Goal: Information Seeking & Learning: Check status

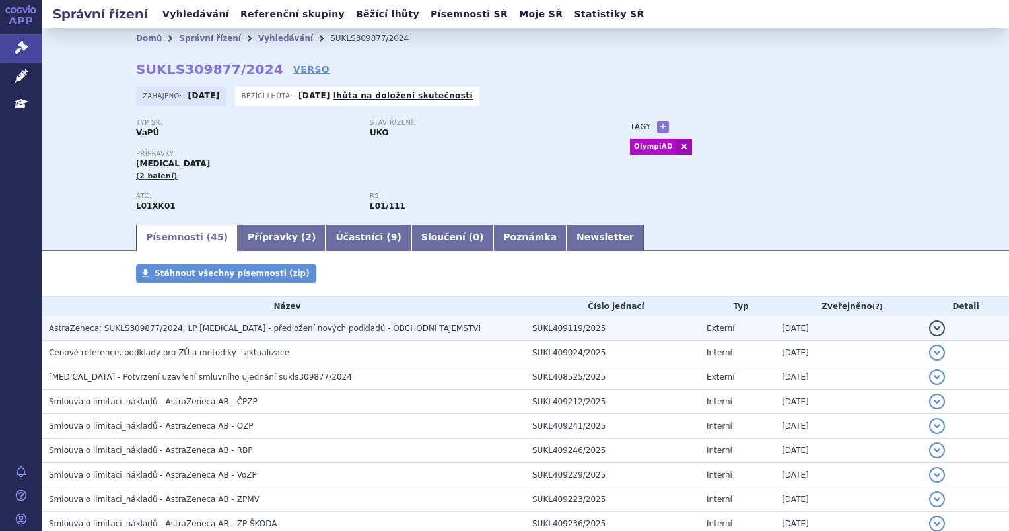
click at [420, 339] on td "AstraZeneca; SUKLS309877/2024, LP [MEDICAL_DATA] - předložení nových podkladů -…" at bounding box center [283, 328] width 483 height 24
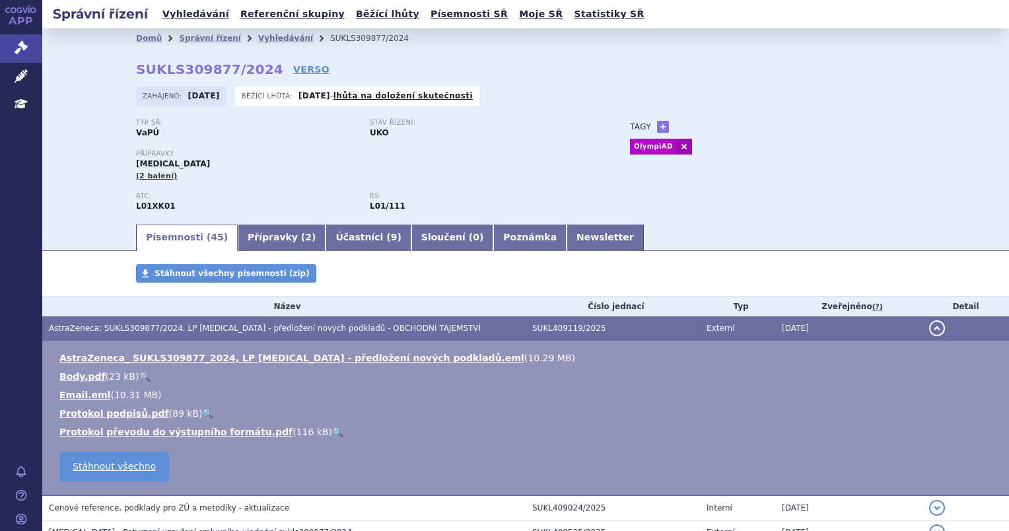
click at [929, 333] on button "detail" at bounding box center [937, 328] width 16 height 16
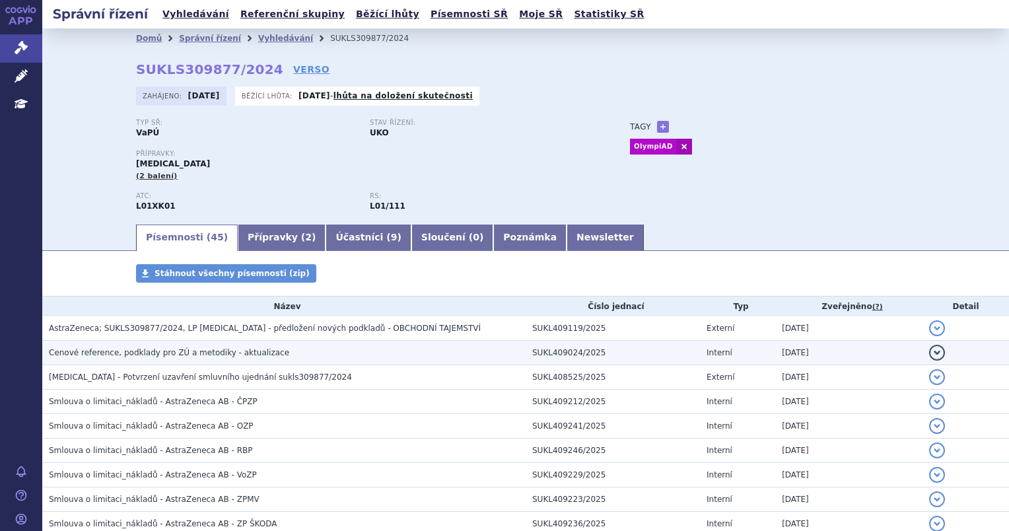
click at [927, 362] on td "detail" at bounding box center [965, 353] width 86 height 24
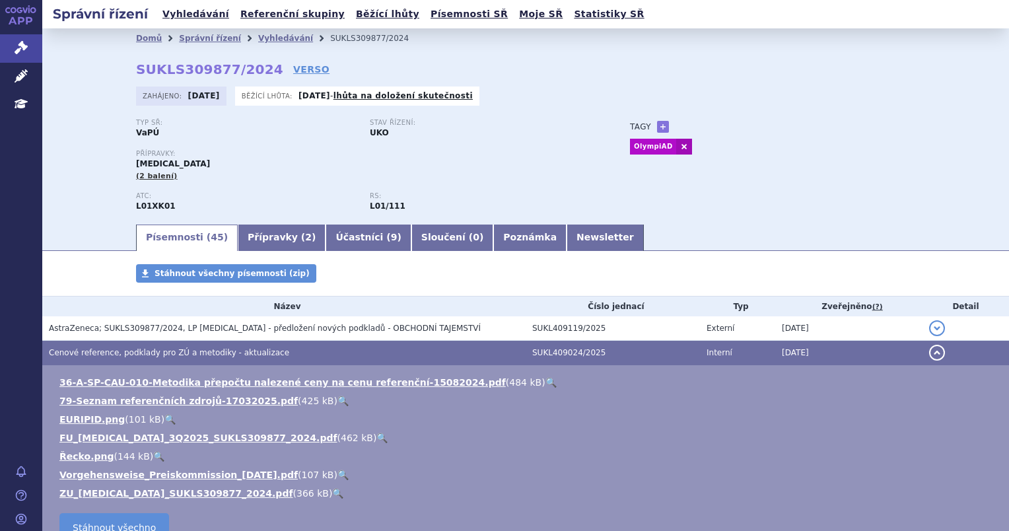
click at [929, 360] on button "detail" at bounding box center [937, 353] width 16 height 16
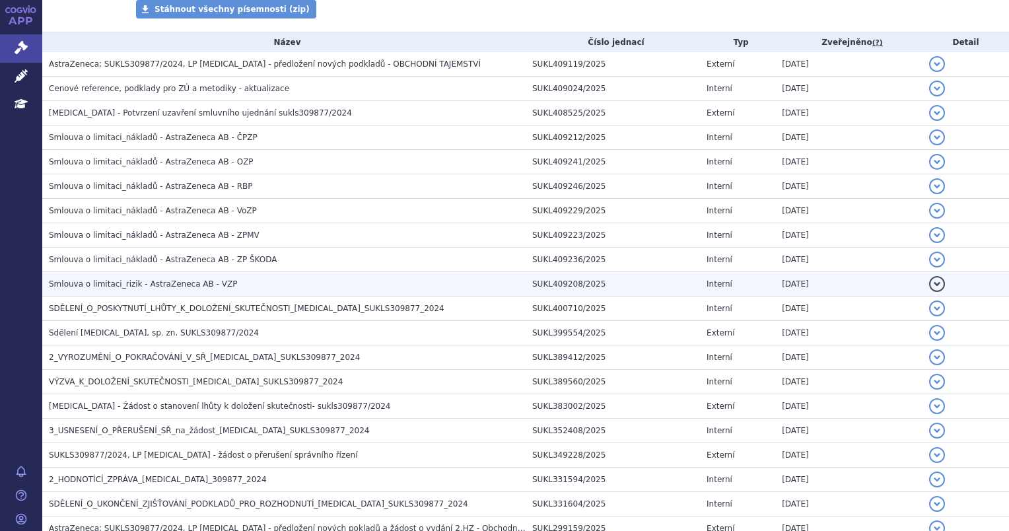
scroll to position [198, 0]
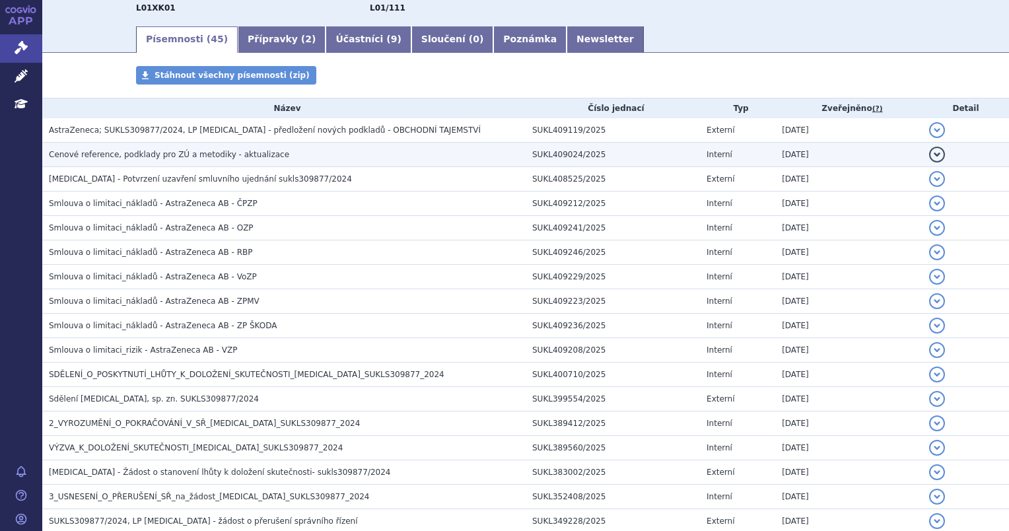
click at [931, 156] on button "detail" at bounding box center [937, 155] width 16 height 16
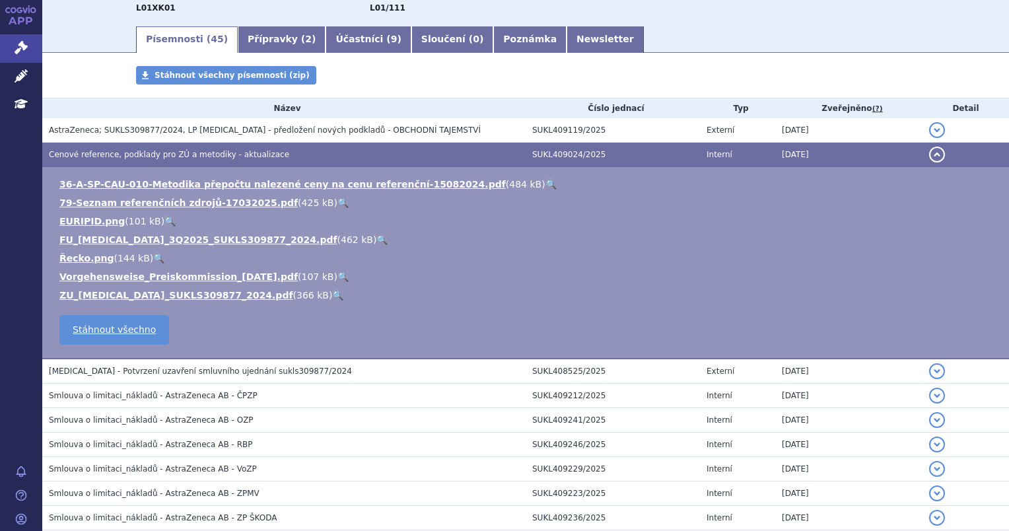
click at [376, 239] on link "🔍" at bounding box center [381, 239] width 11 height 11
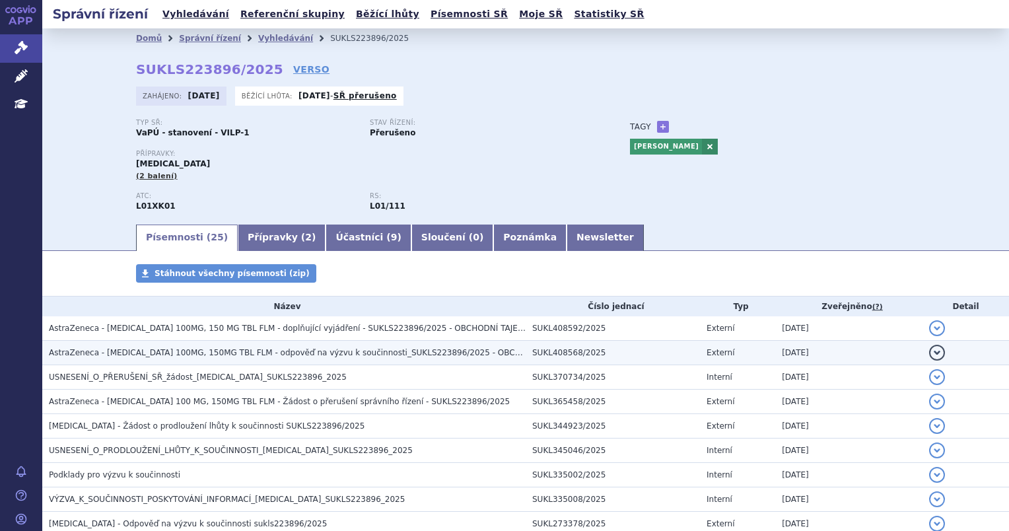
click at [929, 360] on button "detail" at bounding box center [937, 353] width 16 height 16
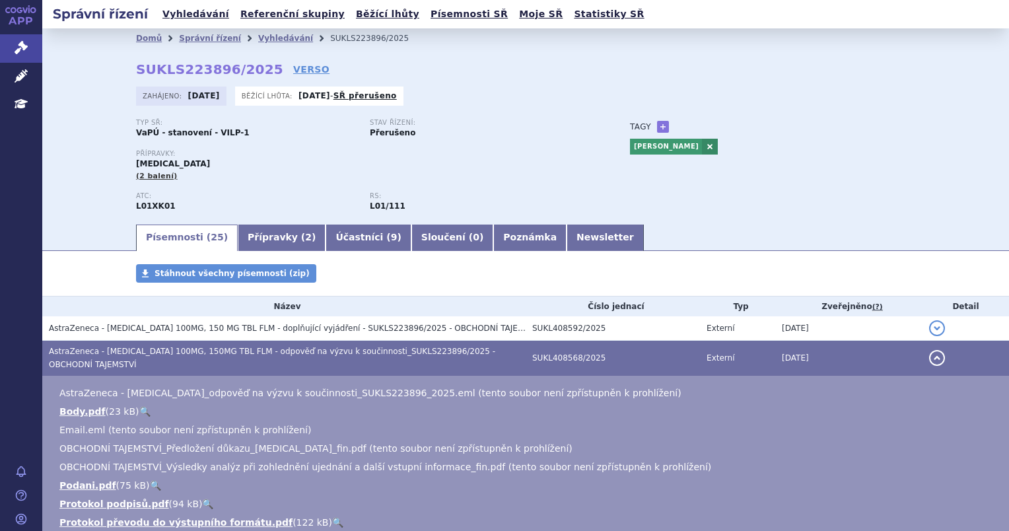
scroll to position [66, 0]
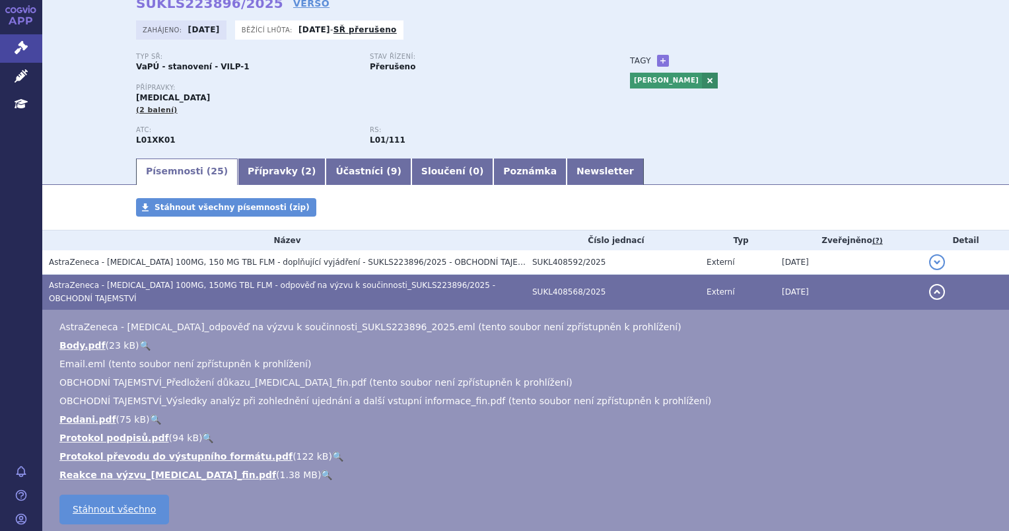
click at [321, 469] on link "🔍" at bounding box center [326, 474] width 11 height 11
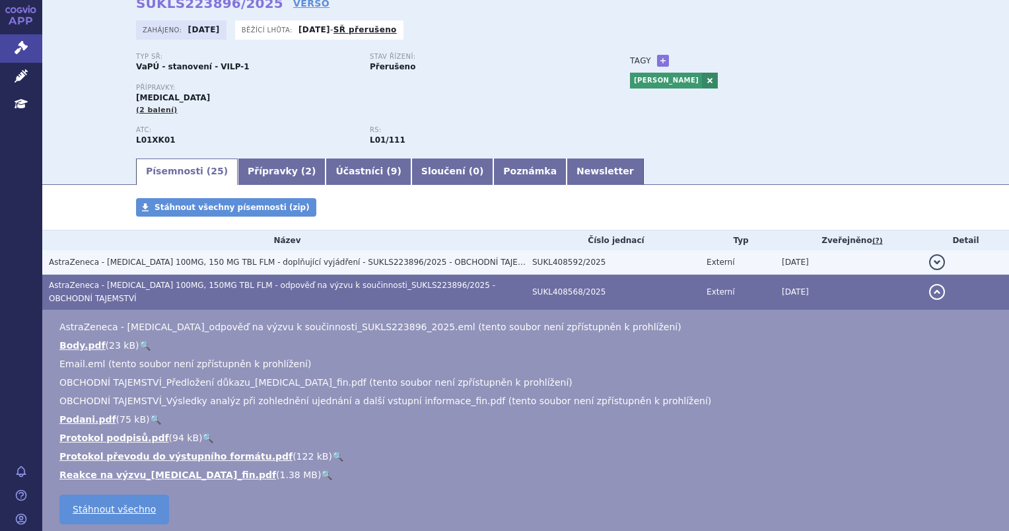
click at [929, 261] on button "detail" at bounding box center [937, 262] width 16 height 16
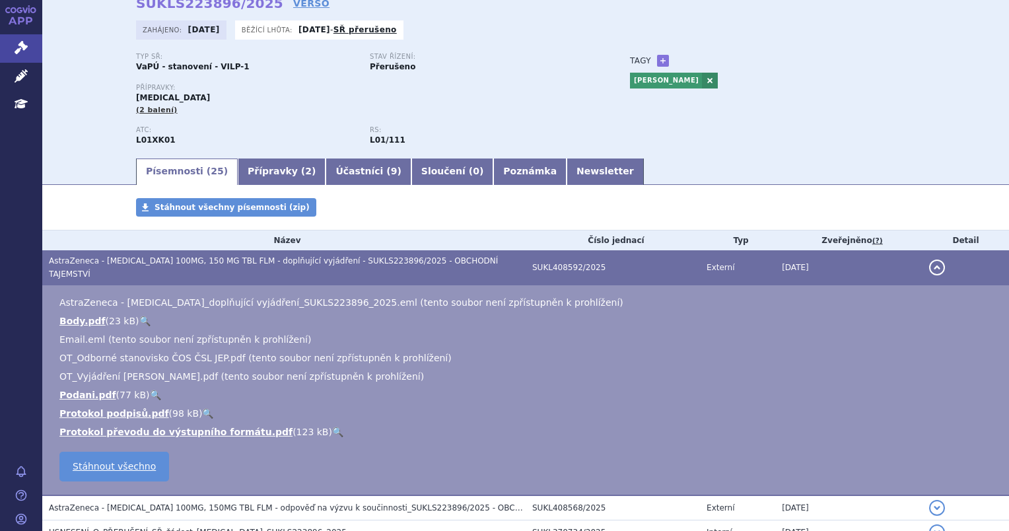
click at [929, 266] on button "detail" at bounding box center [937, 267] width 16 height 16
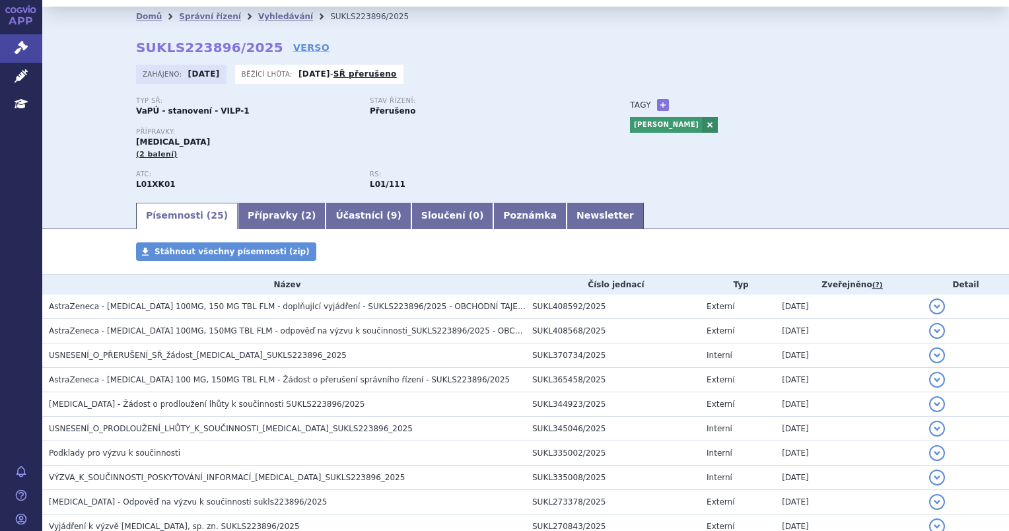
scroll to position [0, 0]
